Goal: Information Seeking & Learning: Learn about a topic

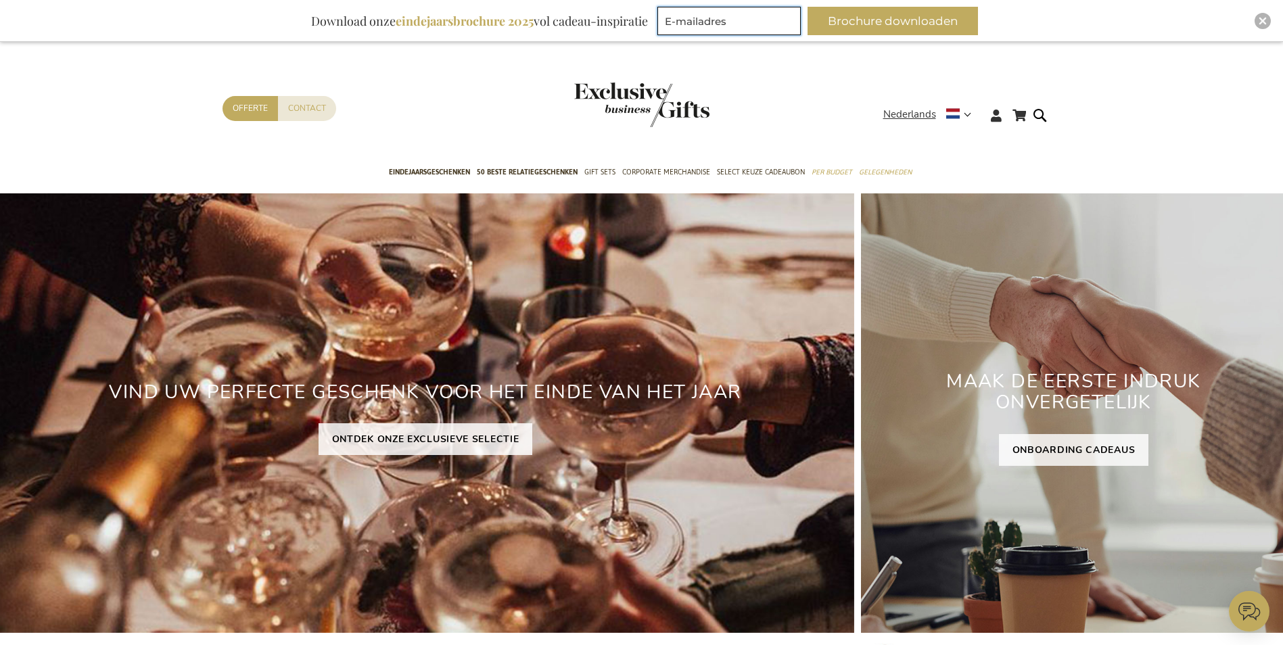
click at [772, 15] on input "E-mailadres" at bounding box center [728, 21] width 143 height 28
type input "[EMAIL_ADDRESS][DOMAIN_NAME]"
click at [909, 26] on button "Brochure downloaden" at bounding box center [893, 21] width 170 height 28
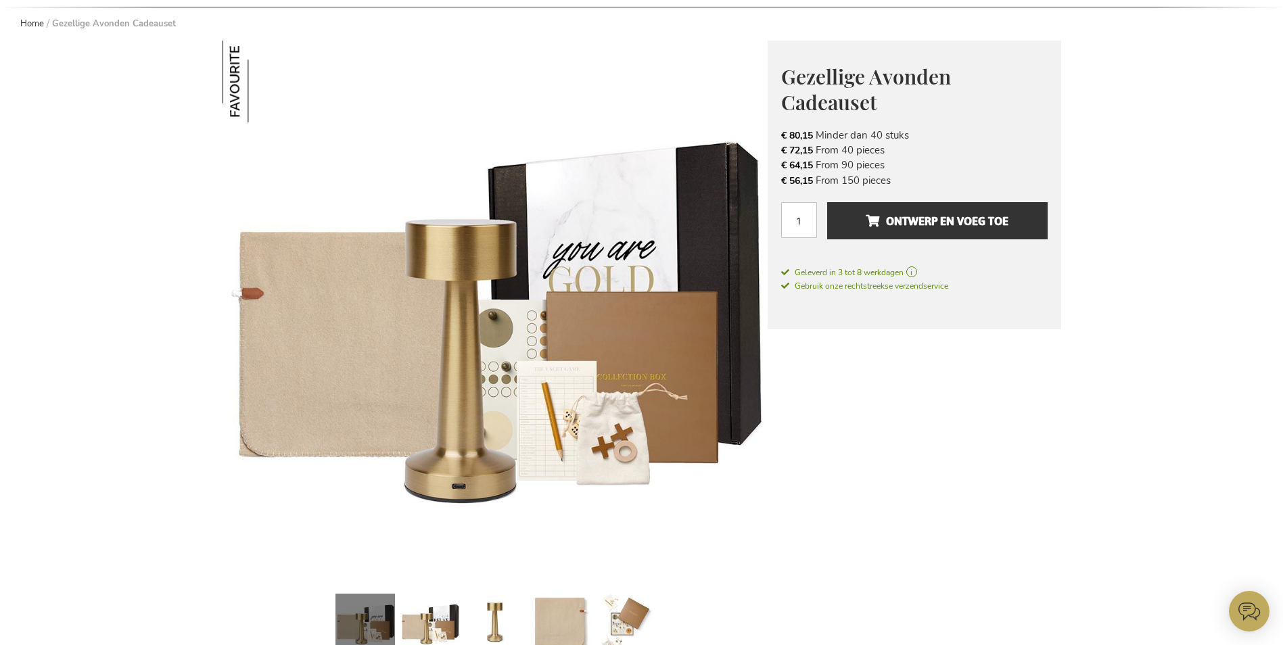
scroll to position [271, 0]
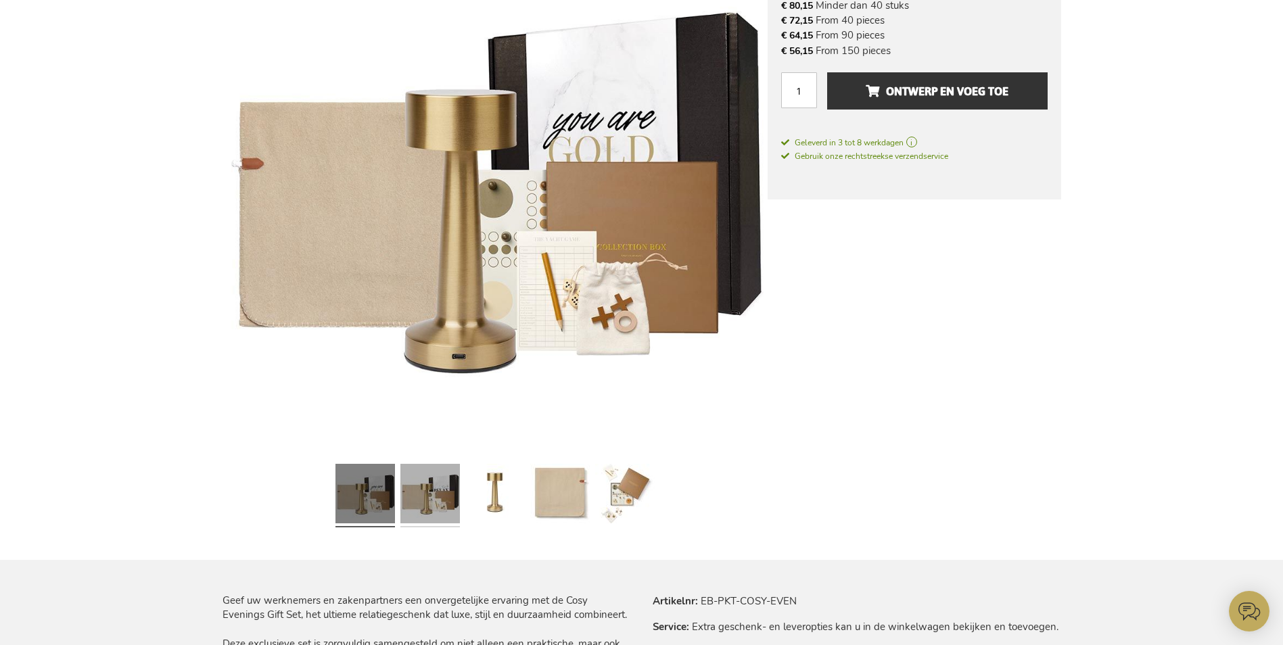
click at [446, 493] on link at bounding box center [430, 496] width 60 height 74
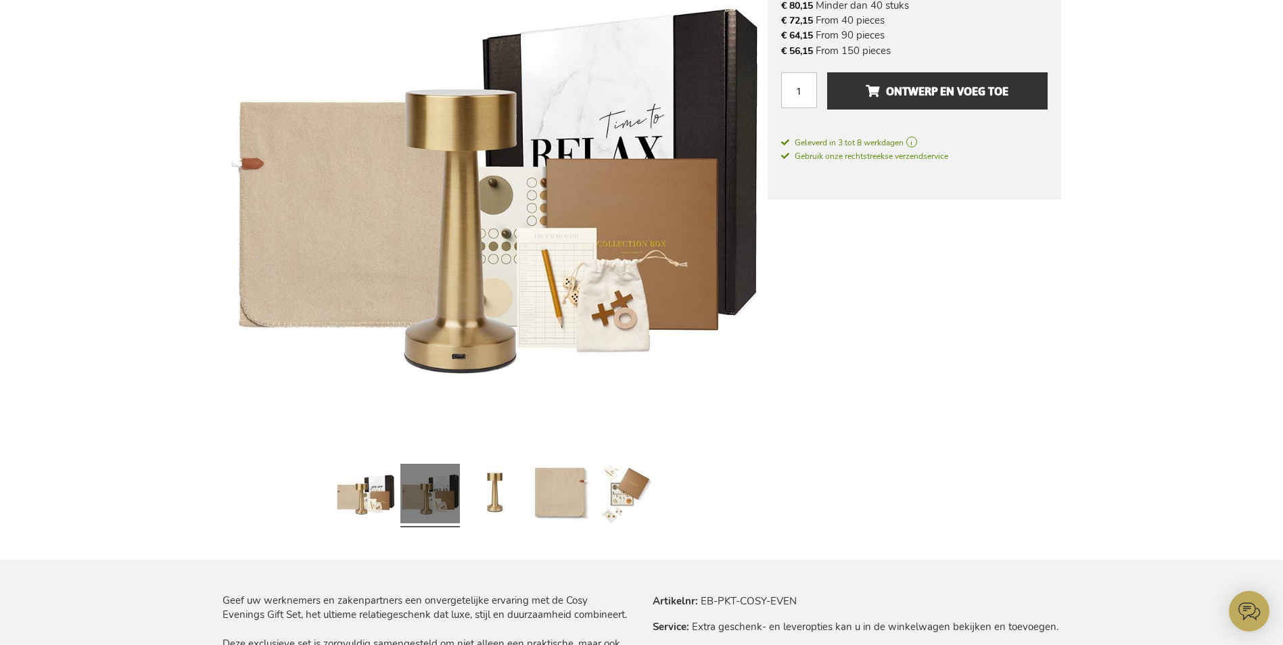
click at [529, 492] on div at bounding box center [560, 496] width 65 height 74
click at [548, 496] on link at bounding box center [560, 496] width 60 height 74
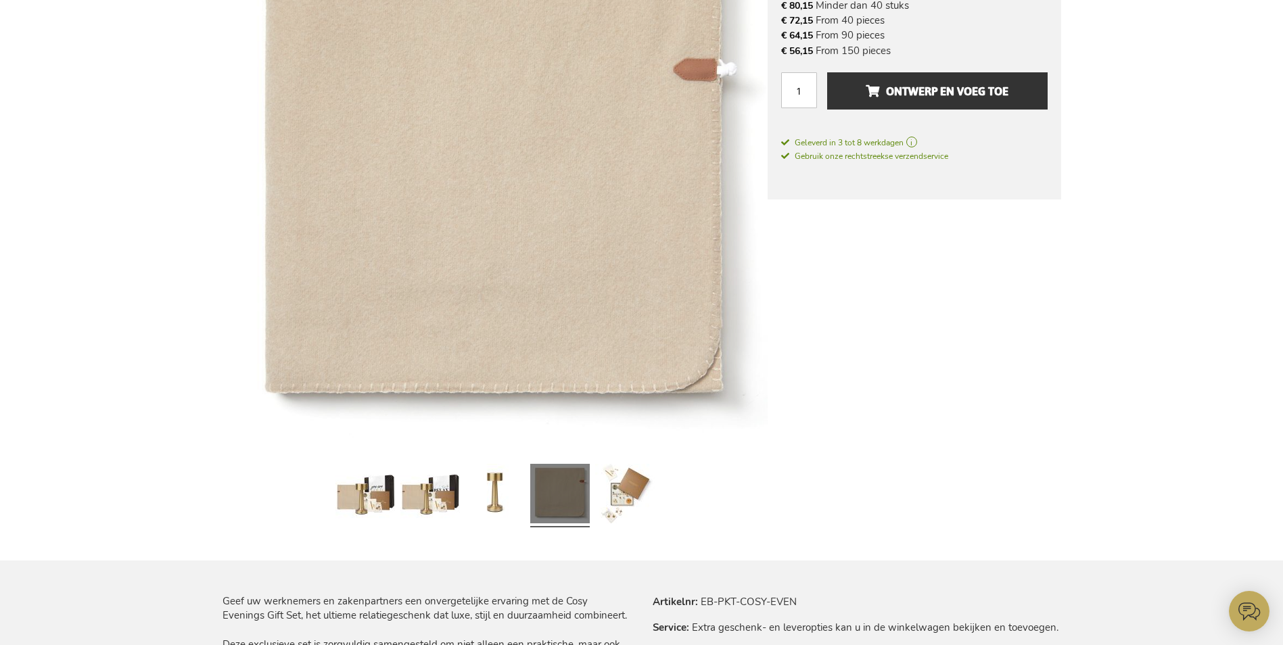
scroll to position [271, 0]
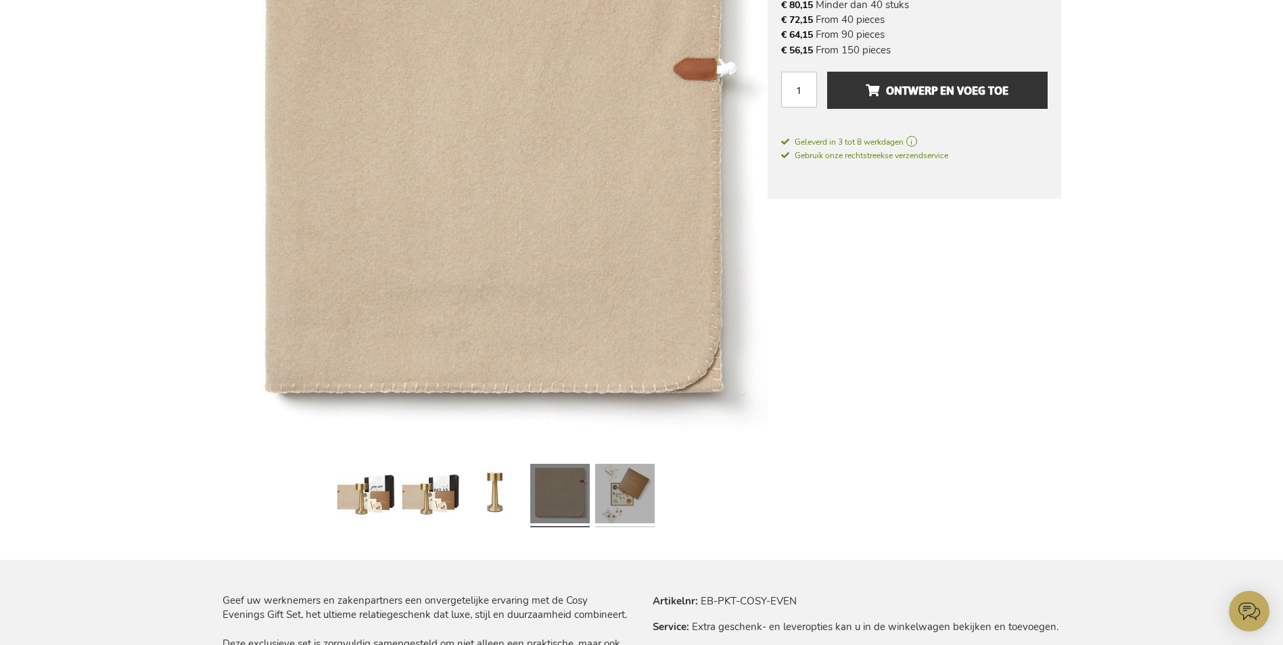
click at [615, 494] on link at bounding box center [625, 496] width 60 height 74
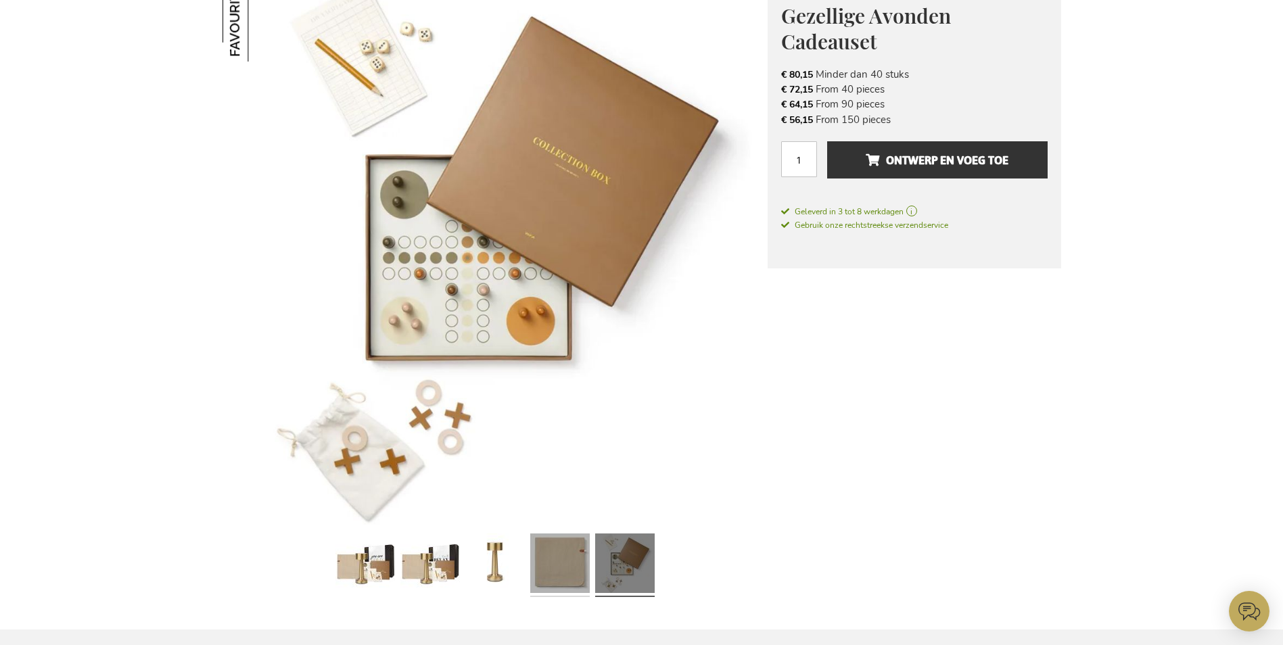
scroll to position [0, 0]
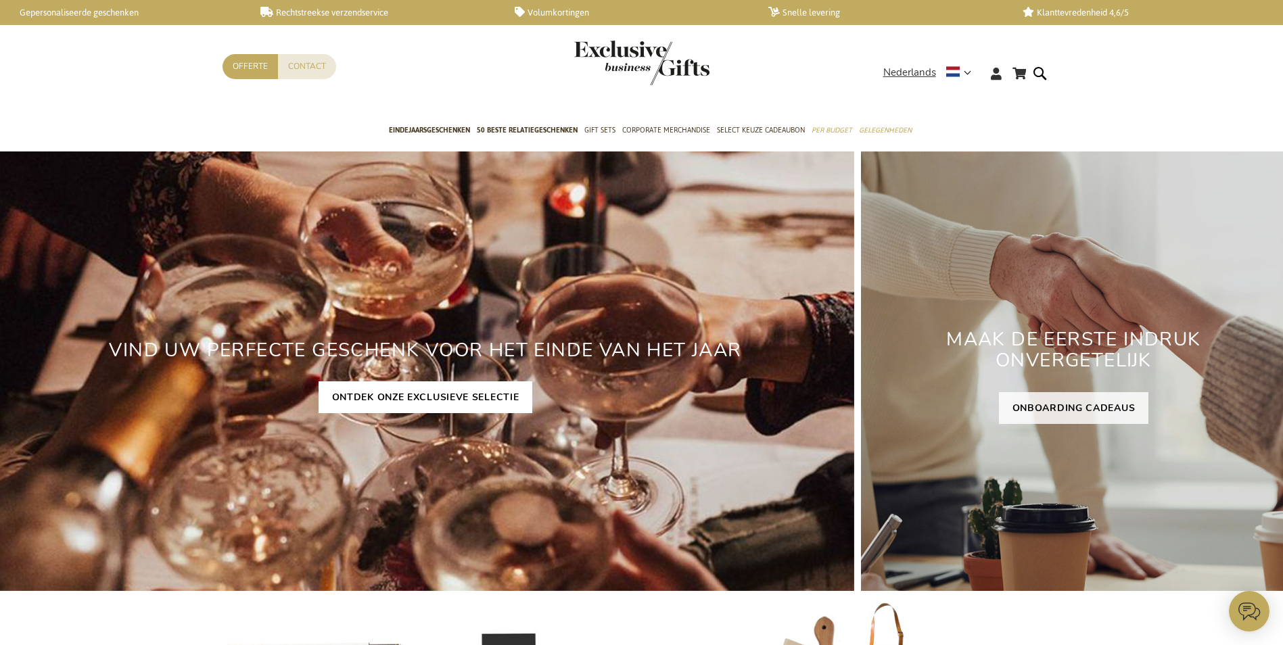
click at [450, 400] on link "ONTDEK ONZE EXCLUSIEVE SELECTIE" at bounding box center [426, 397] width 214 height 32
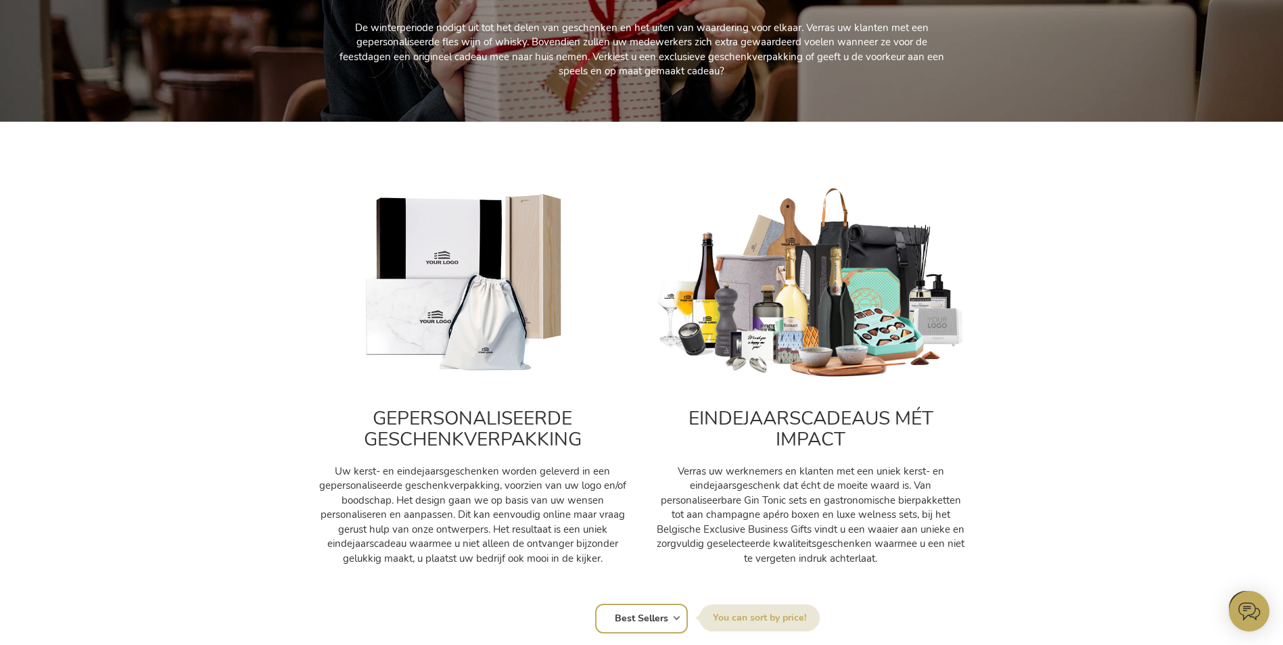
click at [817, 377] on img at bounding box center [810, 284] width 311 height 194
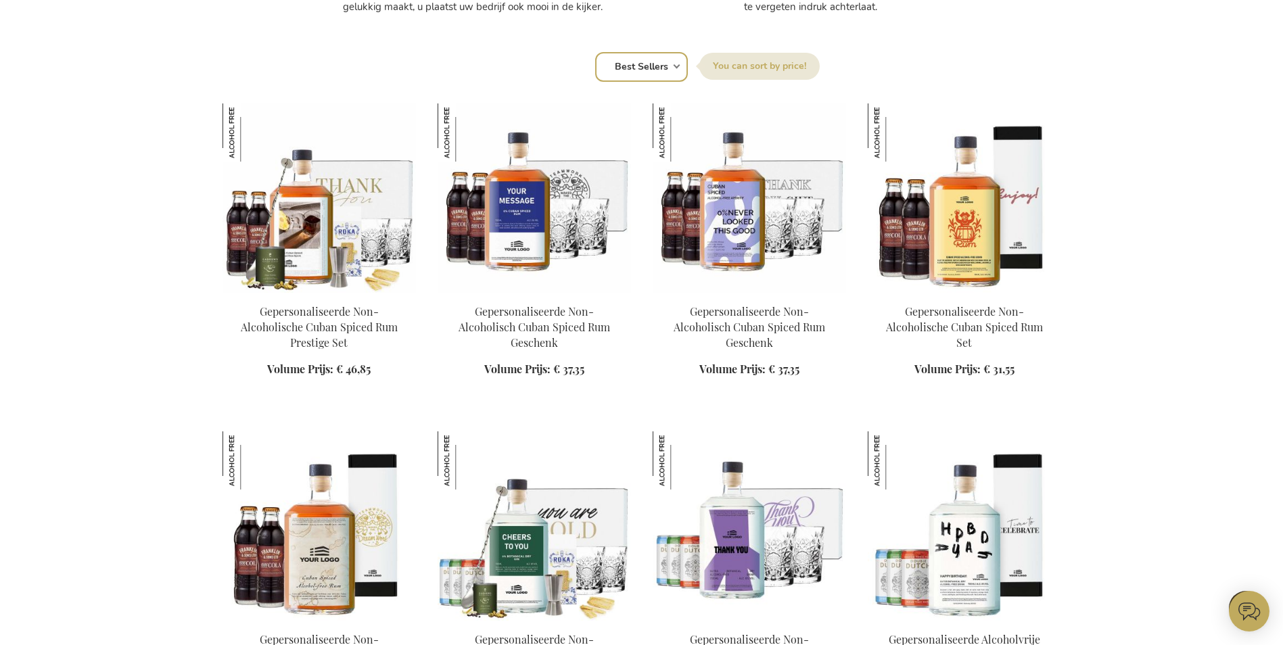
scroll to position [1082, 0]
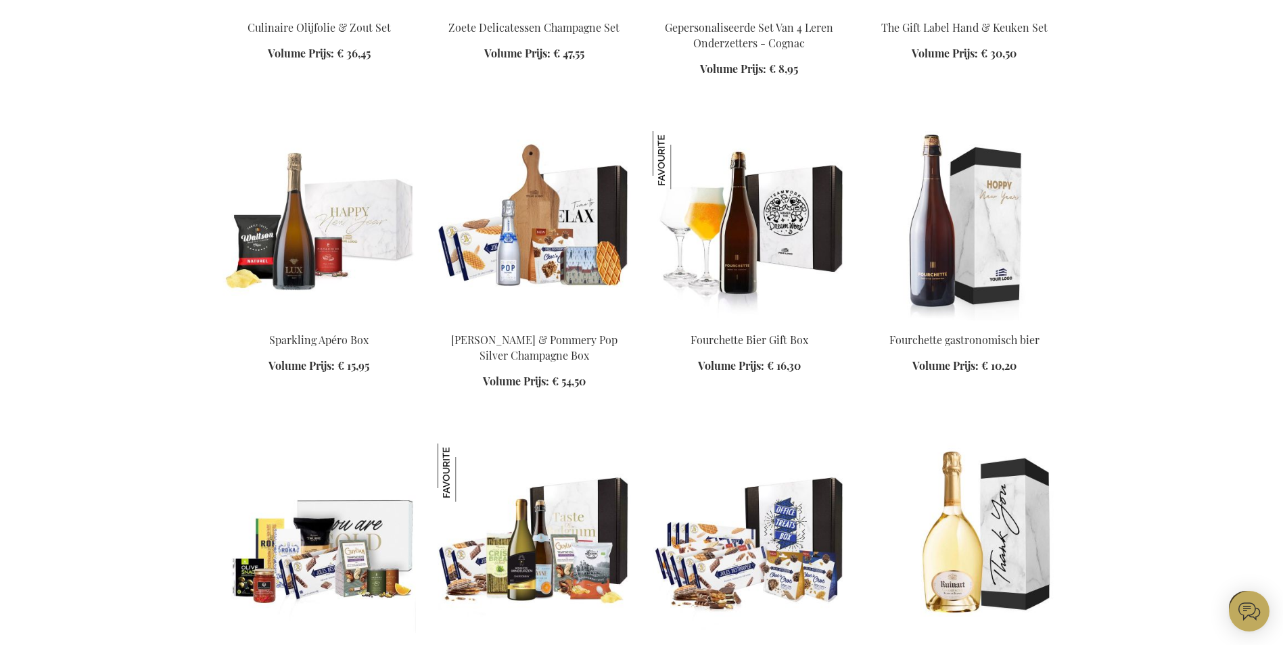
scroll to position [2705, 0]
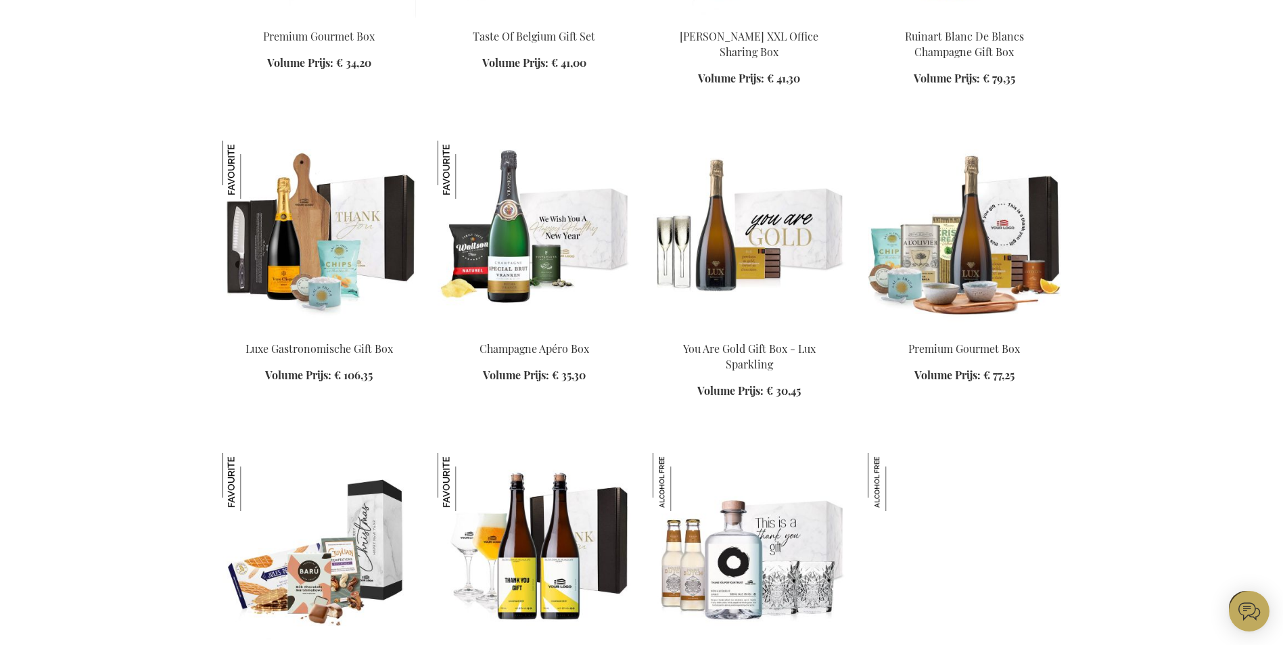
scroll to position [3111, 0]
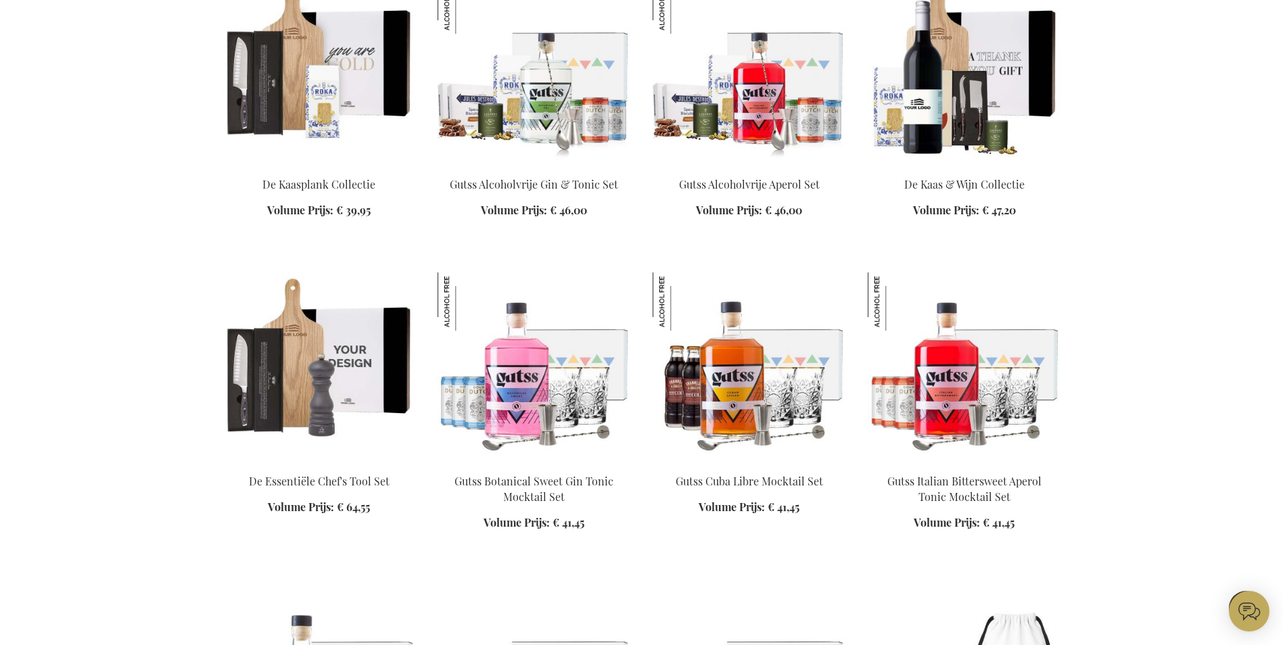
scroll to position [5884, 0]
